Goal: Transaction & Acquisition: Purchase product/service

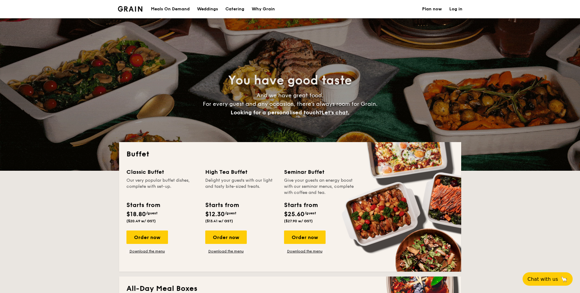
select select
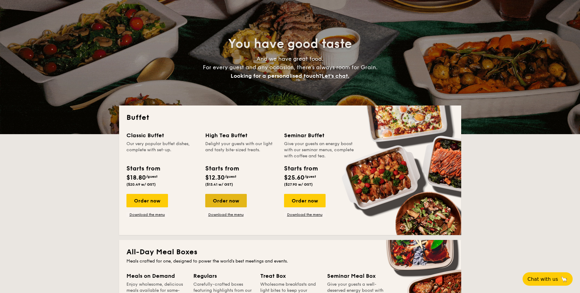
click at [224, 205] on div "Order now" at bounding box center [226, 200] width 42 height 13
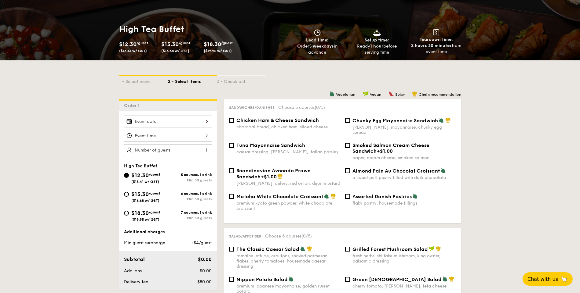
scroll to position [73, 0]
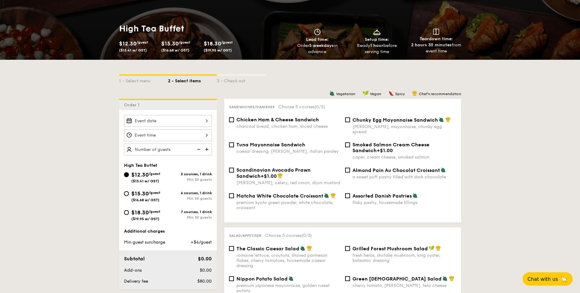
click at [256, 123] on div "Chicken Ham & Cheese Sandwich charcoal bread, chicken ham, sliced cheese" at bounding box center [288, 123] width 104 height 12
click at [234, 122] on input "Chicken Ham & Cheese Sandwich charcoal bread, chicken ham, sliced cheese" at bounding box center [231, 120] width 5 height 5
checkbox input "true"
click at [366, 119] on span "Chunky Egg Mayonnaise Sandwich" at bounding box center [395, 120] width 86 height 6
click at [350, 119] on input "Chunky Egg Mayonnaise Sandwich dijon mustard, mayonnaise, chunky egg spread" at bounding box center [347, 120] width 5 height 5
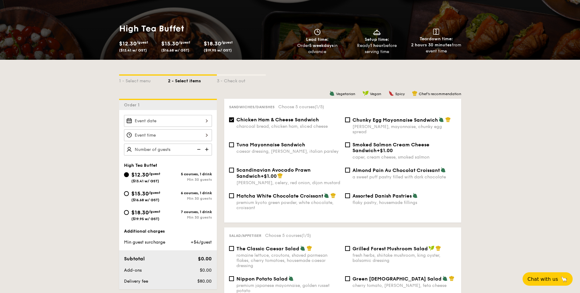
checkbox input "true"
click at [363, 142] on span "Smoked Salmon Cream Cheese Sandwich" at bounding box center [390, 148] width 77 height 12
click at [350, 143] on input "Smoked Salmon Cream Cheese Sandwich +$1.00 caper, cream cheese, smoked salmon" at bounding box center [347, 145] width 5 height 5
click at [353, 142] on span "Smoked Salmon Cream Cheese Sandwich" at bounding box center [390, 148] width 77 height 12
click at [350, 143] on input "Smoked Salmon Cream Cheese Sandwich +$1.00 caper, cream cheese, smoked salmon" at bounding box center [347, 145] width 5 height 5
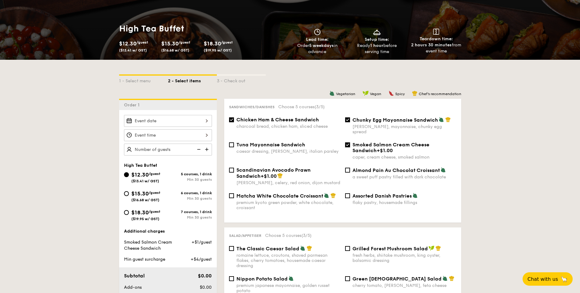
checkbox input "false"
click at [353, 121] on span "Chunky Egg Mayonnaise Sandwich" at bounding box center [395, 120] width 86 height 6
click at [350, 121] on input "Chunky Egg Mayonnaise Sandwich dijon mustard, mayonnaise, chunky egg spread" at bounding box center [347, 120] width 5 height 5
checkbox input "false"
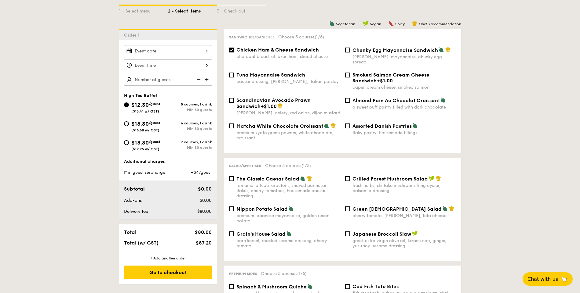
scroll to position [147, 0]
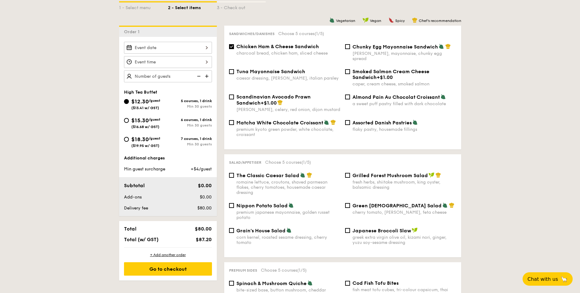
click at [209, 76] on img at bounding box center [207, 77] width 9 height 12
click at [207, 76] on img at bounding box center [207, 77] width 9 height 12
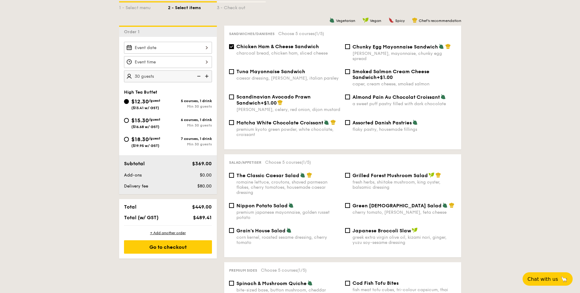
click at [207, 76] on img at bounding box center [207, 77] width 9 height 12
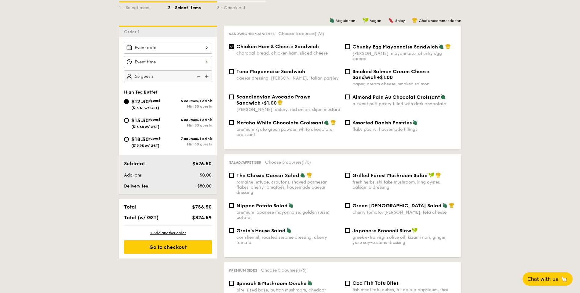
click at [207, 76] on img at bounding box center [207, 77] width 9 height 12
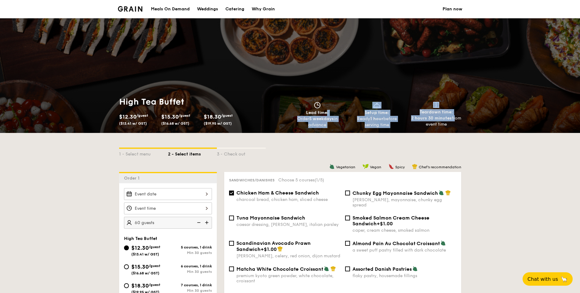
drag, startPoint x: 454, startPoint y: 121, endPoint x: 300, endPoint y: 116, distance: 153.4
click at [300, 116] on div "Lead time: Order 5 weekdays in advance Setup time: Ready 1 hour before serving …" at bounding box center [377, 115] width 178 height 26
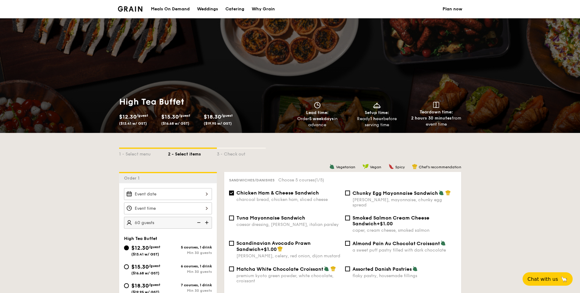
click at [466, 125] on div "High Tea Buffet $12.30 /guest ($13.41 w/ GST) $15.30 /guest ($16.68 w/ GST) $18…" at bounding box center [290, 113] width 580 height 42
drag, startPoint x: 447, startPoint y: 125, endPoint x: 296, endPoint y: 113, distance: 151.6
click at [296, 113] on div "Lead time: Order 5 weekdays in advance Setup time: Ready 1 hour before serving …" at bounding box center [377, 115] width 178 height 26
copy div "Lead time: Order 5 weekdays in advance Setup time: Ready 1 hour before serving …"
click at [207, 221] on img at bounding box center [207, 223] width 9 height 12
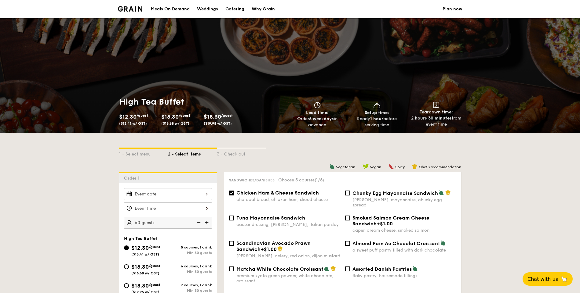
type input "65 guests"
drag, startPoint x: 184, startPoint y: 102, endPoint x: 100, endPoint y: 104, distance: 84.6
click at [100, 104] on div "High Tea Buffet $12.30 /guest ($13.41 w/ GST) $15.30 /guest ($16.68 w/ GST) $18…" at bounding box center [290, 113] width 580 height 42
copy h1 "High Tea Buffet"
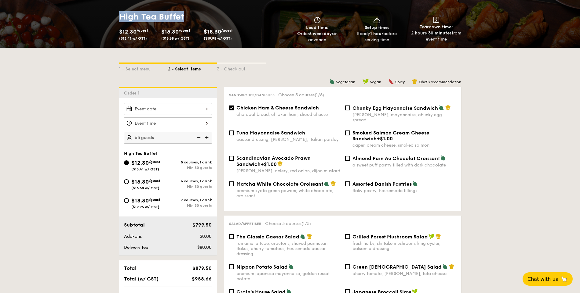
scroll to position [73, 0]
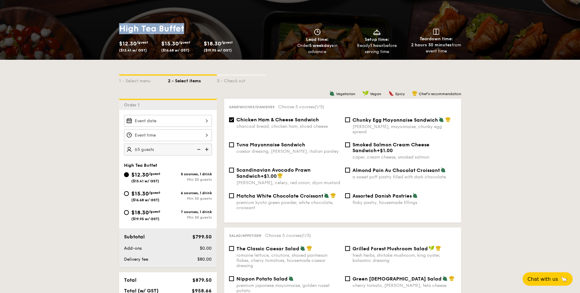
drag, startPoint x: 211, startPoint y: 217, endPoint x: 130, endPoint y: 171, distance: 93.3
click at [130, 171] on div "$12.30 /guest ($13.41 w/ GST) 5 courses, 1 drink Min 30 guests $15.30 /guest ($…" at bounding box center [168, 199] width 93 height 57
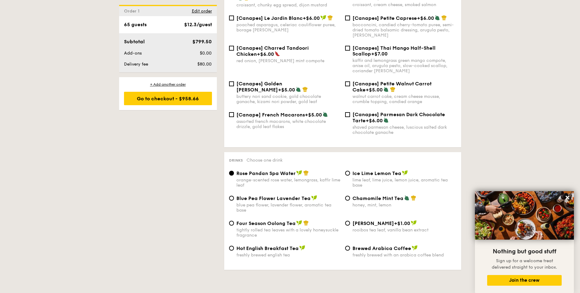
scroll to position [760, 0]
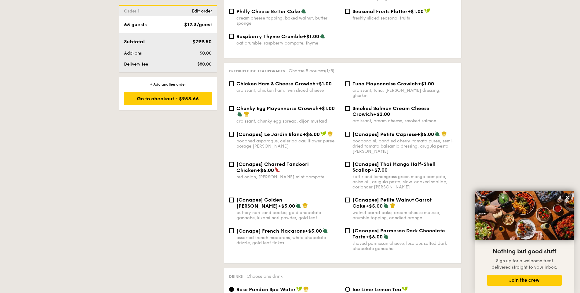
select select
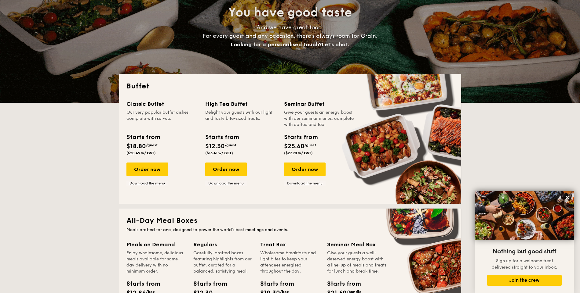
scroll to position [73, 0]
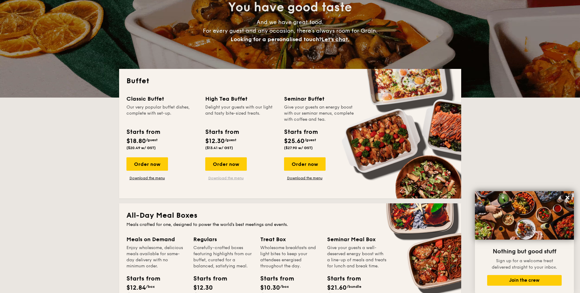
click at [233, 179] on link "Download the menu" at bounding box center [226, 178] width 42 height 5
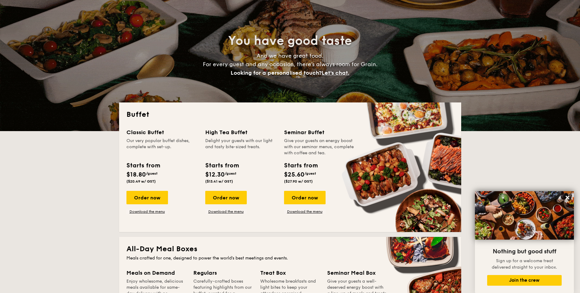
scroll to position [0, 0]
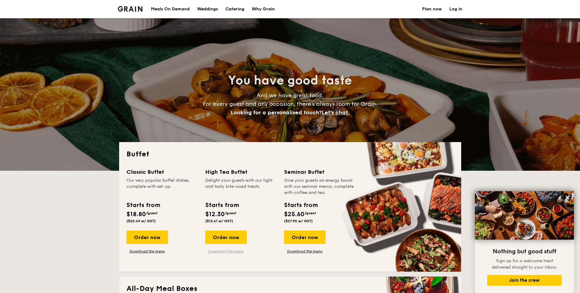
click at [235, 252] on link "Download the menu" at bounding box center [226, 251] width 42 height 5
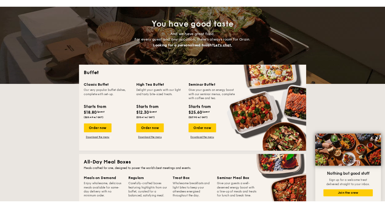
scroll to position [37, 0]
